Goal: Find specific page/section: Find specific page/section

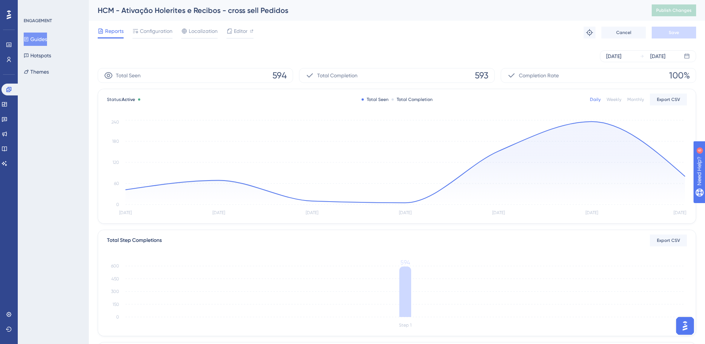
click at [43, 40] on button "Guides" at bounding box center [35, 39] width 23 height 13
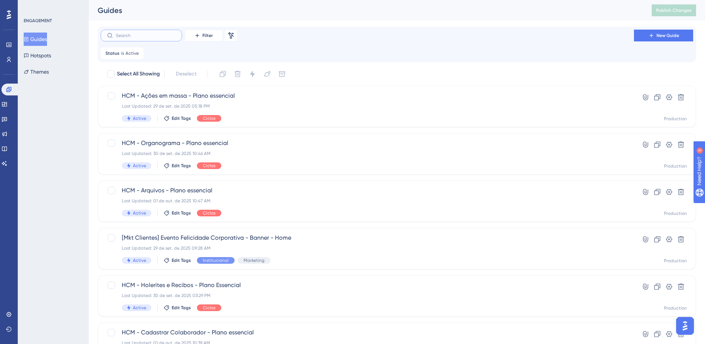
click at [146, 36] on input "text" at bounding box center [146, 35] width 60 height 5
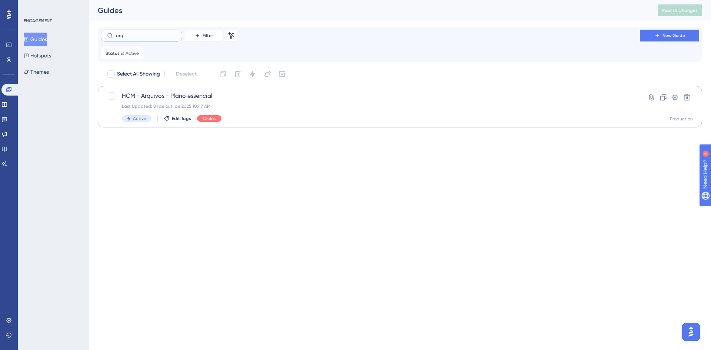
type input "arq"
click at [197, 95] on span "HCM - Arquivos - Plano essencial" at bounding box center [370, 95] width 497 height 9
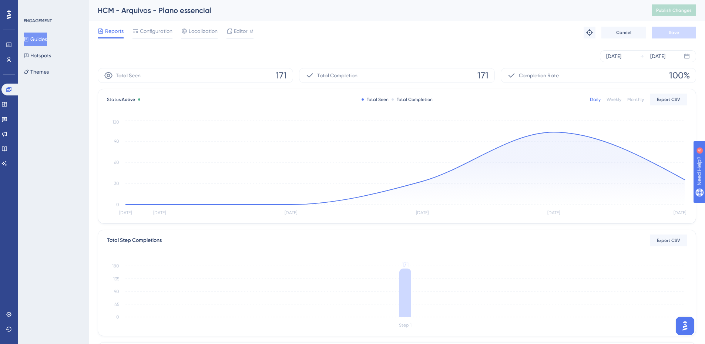
click at [37, 41] on button "Guides" at bounding box center [35, 39] width 23 height 13
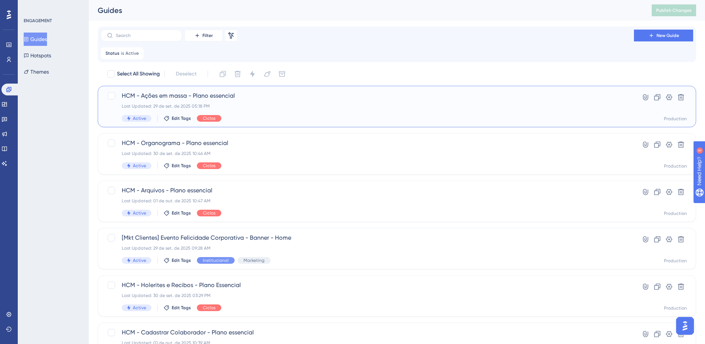
click at [162, 93] on span "HCM - Ações em massa - Plano essencial" at bounding box center [367, 95] width 491 height 9
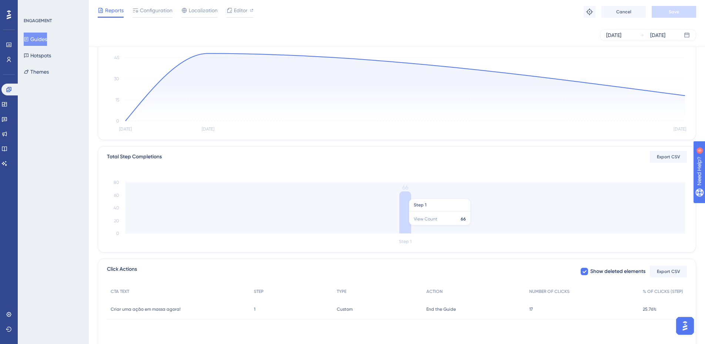
scroll to position [125, 0]
